Goal: Transaction & Acquisition: Download file/media

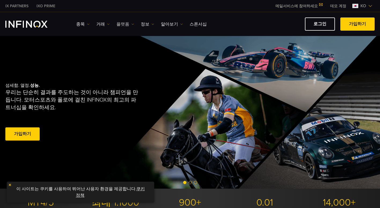
click at [131, 24] on img at bounding box center [132, 24] width 3 height 3
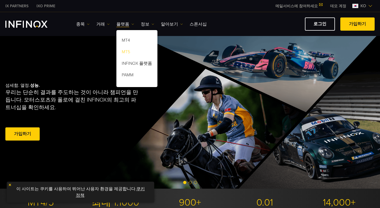
click at [124, 50] on link "MT5" at bounding box center [136, 53] width 41 height 12
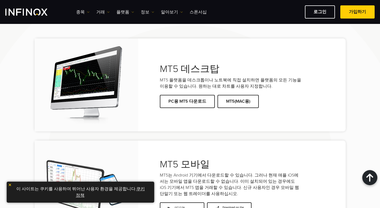
scroll to position [1082, 0]
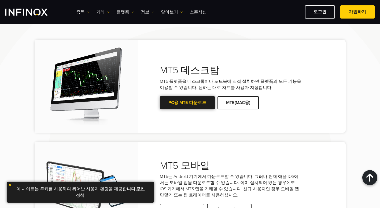
click at [189, 103] on link "PC용 MT5 다운로드" at bounding box center [187, 102] width 55 height 13
